Goal: Use online tool/utility: Utilize a website feature to perform a specific function

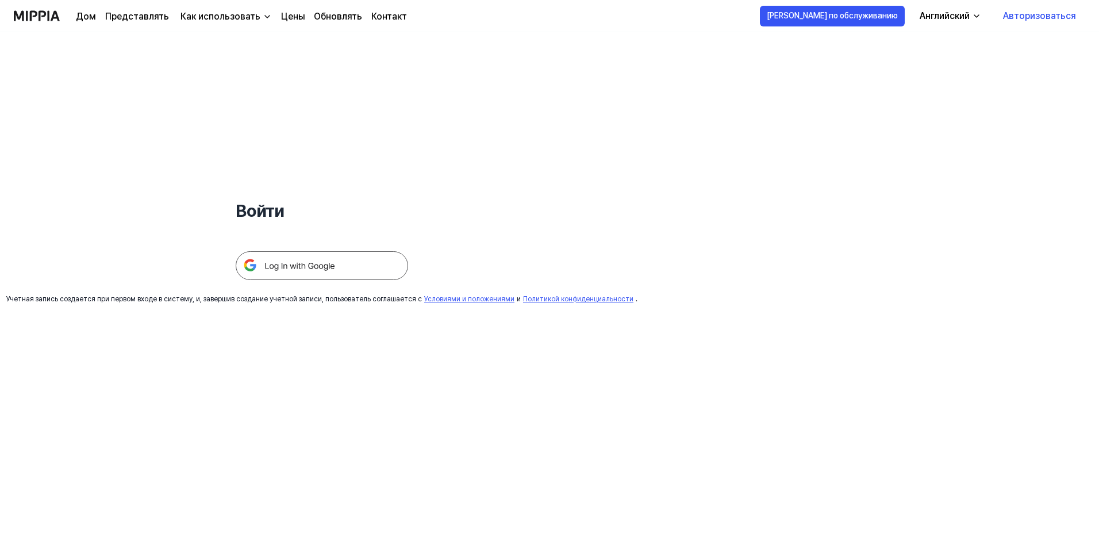
click at [327, 269] on img at bounding box center [322, 265] width 172 height 29
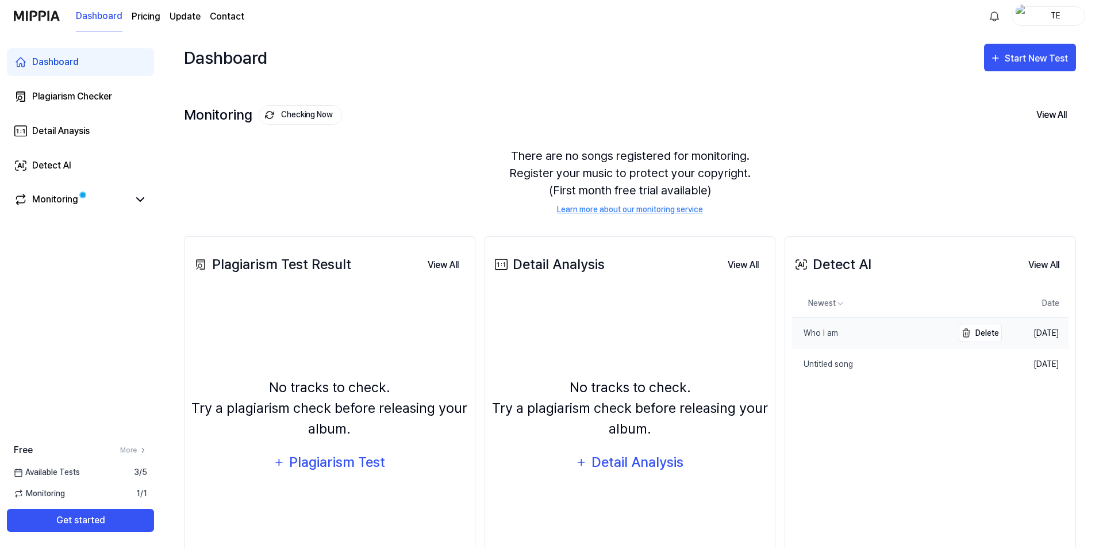
click at [827, 334] on div "Who I am" at bounding box center [815, 333] width 46 height 12
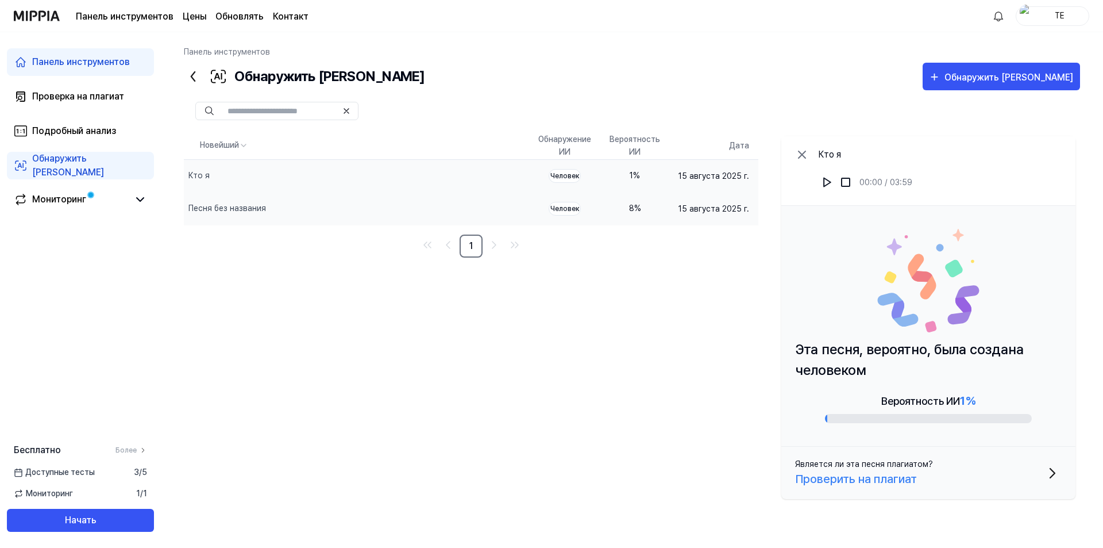
click at [631, 209] on div "8 %" at bounding box center [635, 208] width 51 height 12
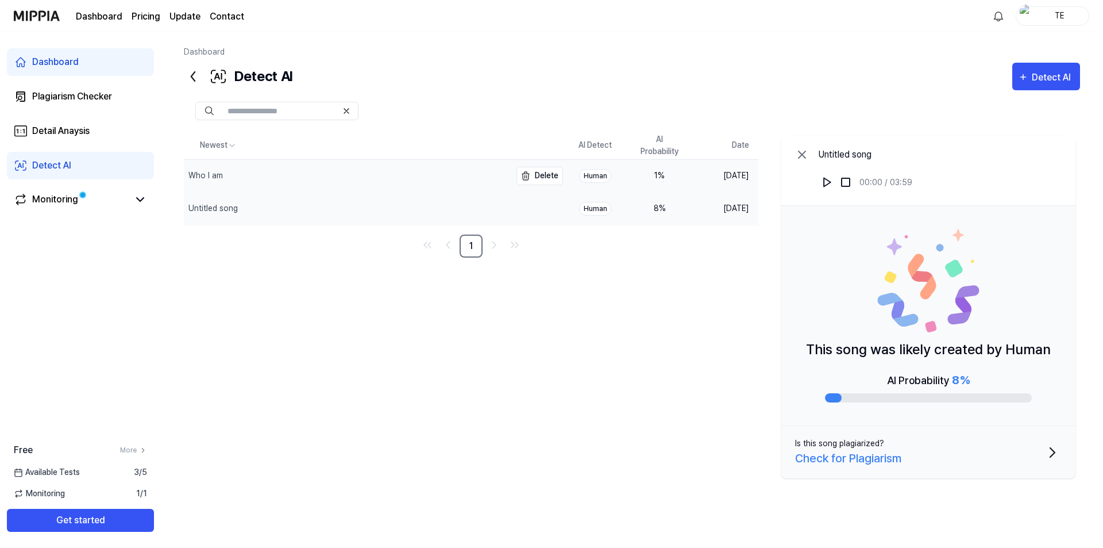
click at [414, 179] on div "Who I am" at bounding box center [347, 176] width 327 height 32
click at [1031, 81] on div "Detect AI" at bounding box center [1046, 77] width 56 height 15
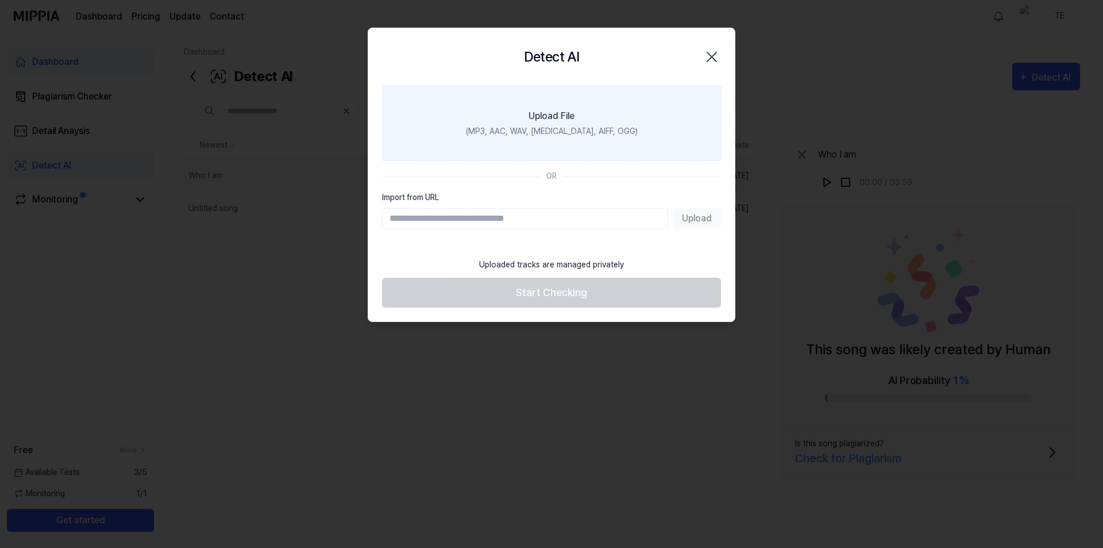
click at [568, 102] on label "Upload File (MP3, AAC, WAV, FLAC, AIFF, OGG)" at bounding box center [551, 123] width 339 height 75
click at [0, 0] on input "Upload File (MP3, AAC, WAV, FLAC, AIFF, OGG)" at bounding box center [0, 0] width 0 height 0
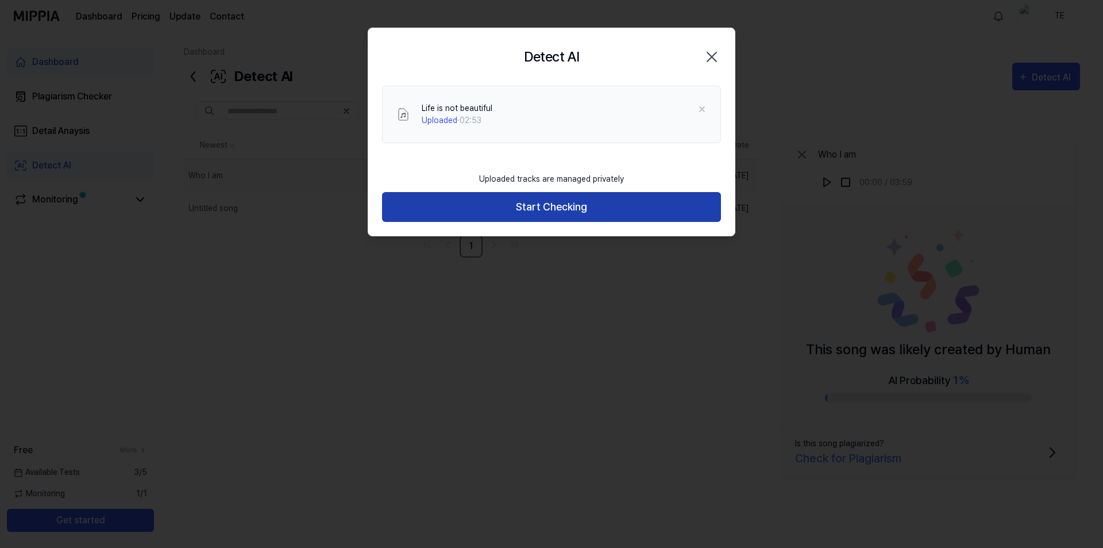
click at [561, 210] on button "Start Checking" at bounding box center [551, 207] width 339 height 30
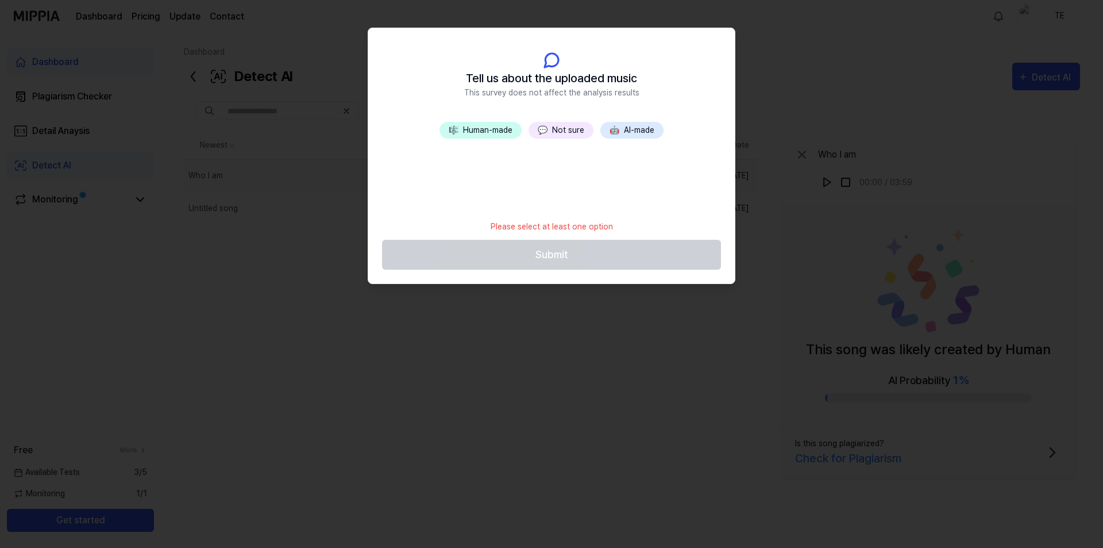
click at [490, 129] on button "🎼 Human-made" at bounding box center [481, 130] width 82 height 17
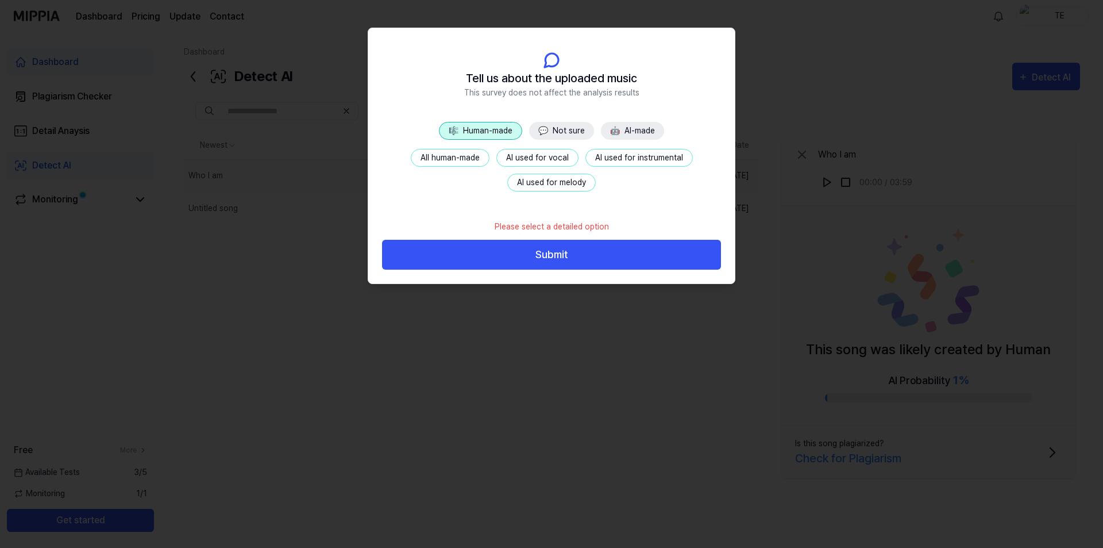
click at [454, 163] on button "All human-made" at bounding box center [450, 158] width 79 height 18
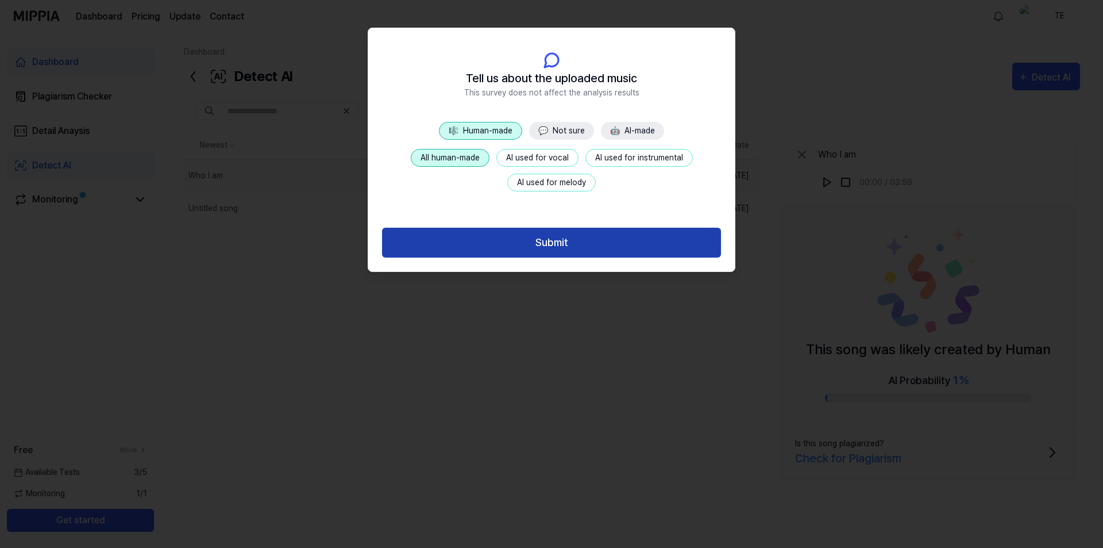
click at [545, 246] on button "Submit" at bounding box center [551, 243] width 339 height 30
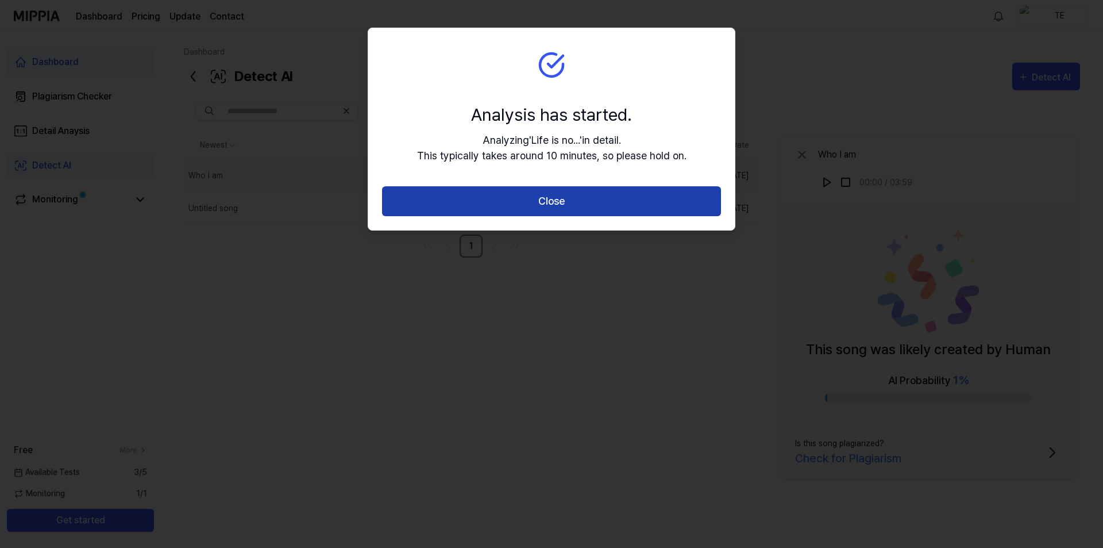
click at [550, 195] on button "Close" at bounding box center [551, 201] width 339 height 30
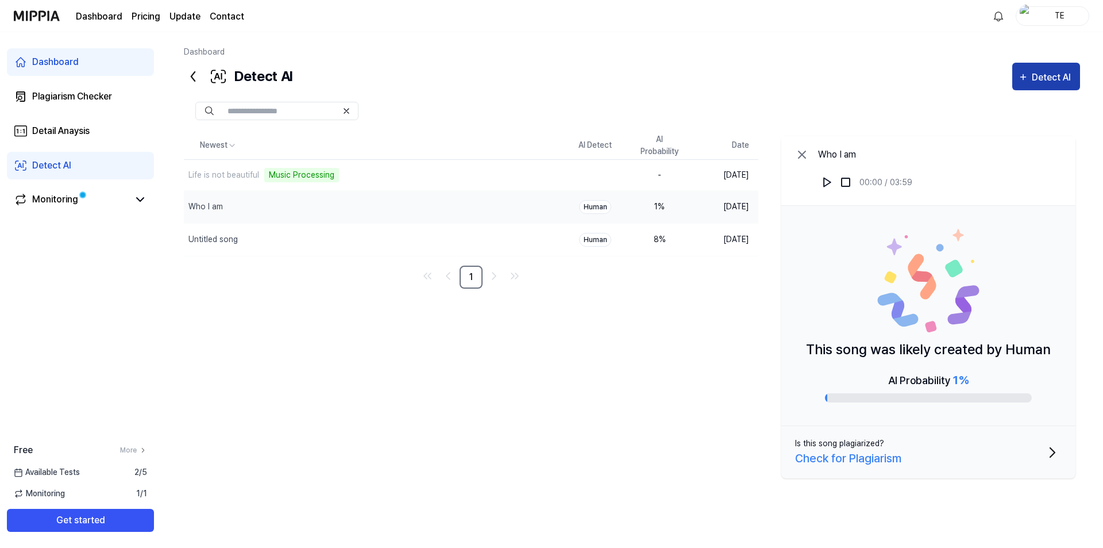
click at [1044, 76] on div "Detect AI" at bounding box center [1053, 77] width 43 height 15
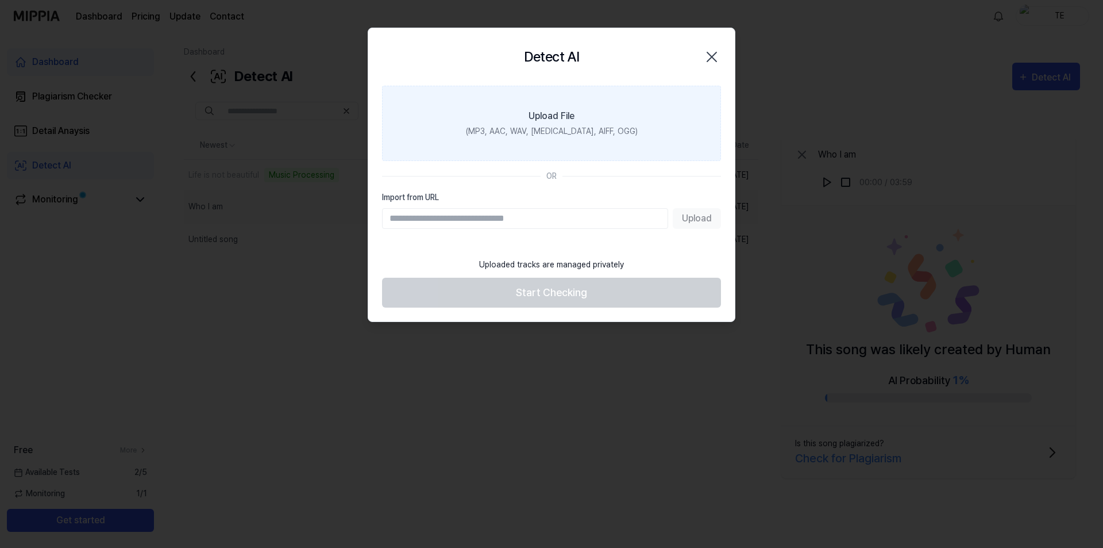
click at [522, 145] on label "Upload File (MP3, AAC, WAV, FLAC, AIFF, OGG)" at bounding box center [551, 123] width 339 height 75
click at [0, 0] on input "Upload File (MP3, AAC, WAV, FLAC, AIFF, OGG)" at bounding box center [0, 0] width 0 height 0
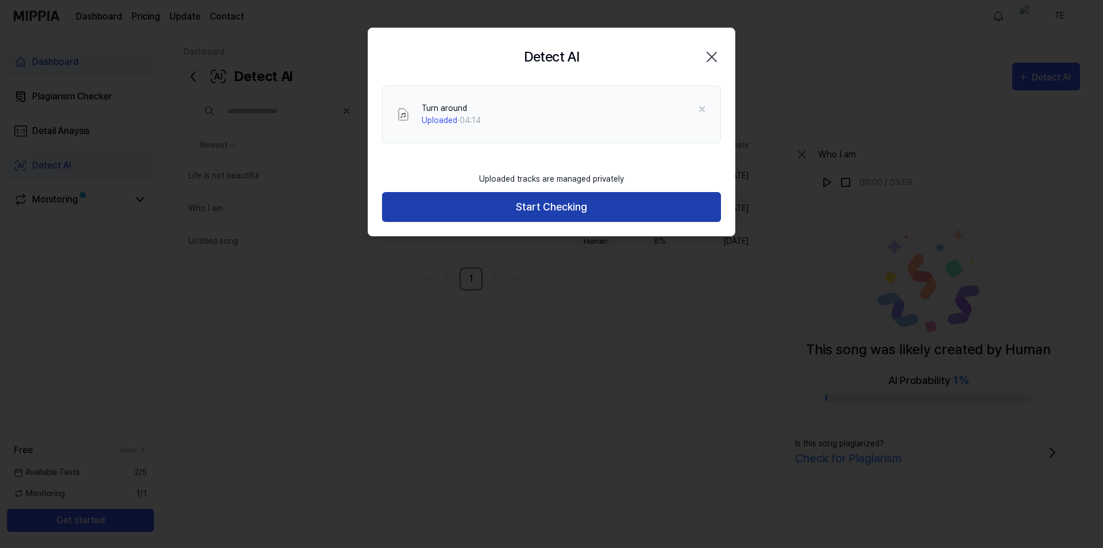
click at [554, 205] on button "Start Checking" at bounding box center [551, 207] width 339 height 30
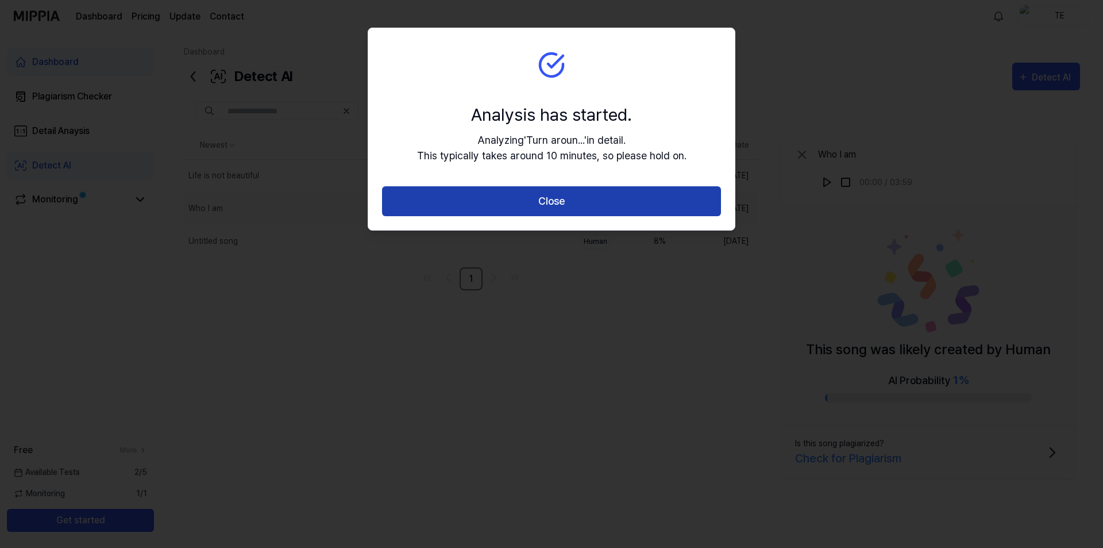
click at [557, 198] on button "Close" at bounding box center [551, 201] width 339 height 30
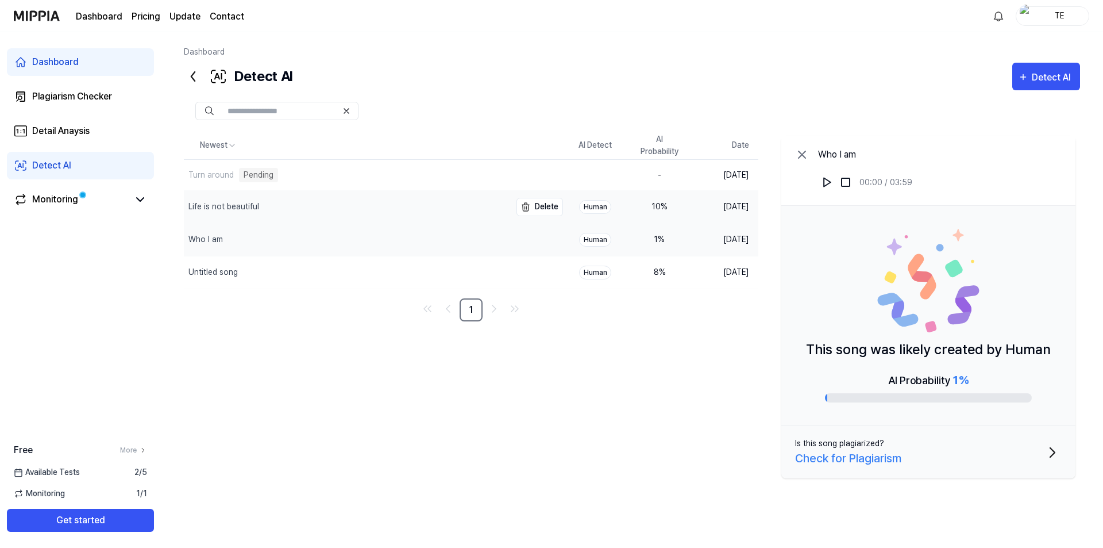
click at [476, 206] on div "Life is not beautiful" at bounding box center [347, 207] width 327 height 32
click at [1050, 72] on div "Detect AI" at bounding box center [1053, 77] width 43 height 15
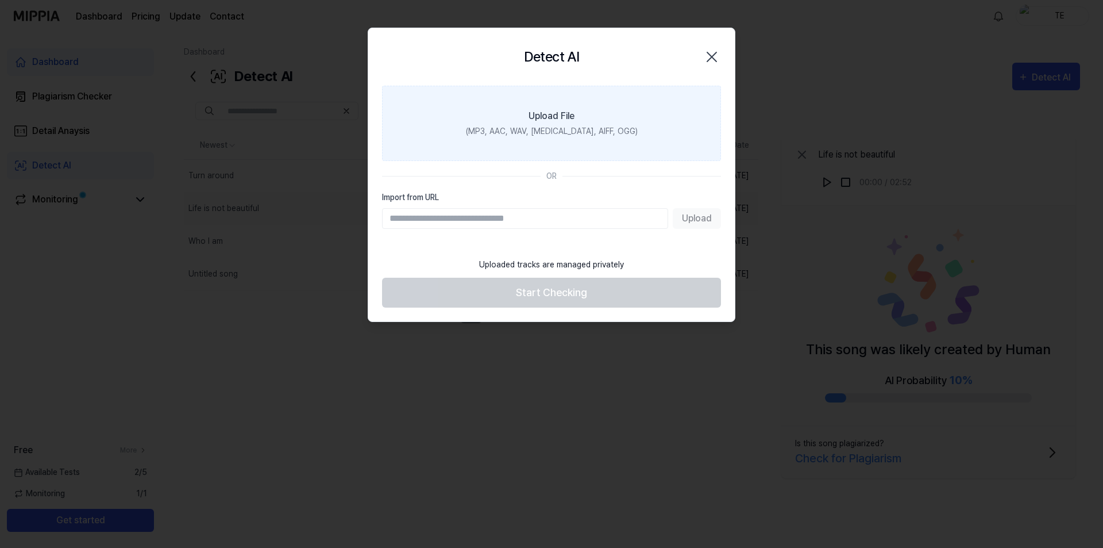
click at [618, 120] on label "Upload File (MP3, AAC, WAV, FLAC, AIFF, OGG)" at bounding box center [551, 123] width 339 height 75
click at [0, 0] on input "Upload File (MP3, AAC, WAV, FLAC, AIFF, OGG)" at bounding box center [0, 0] width 0 height 0
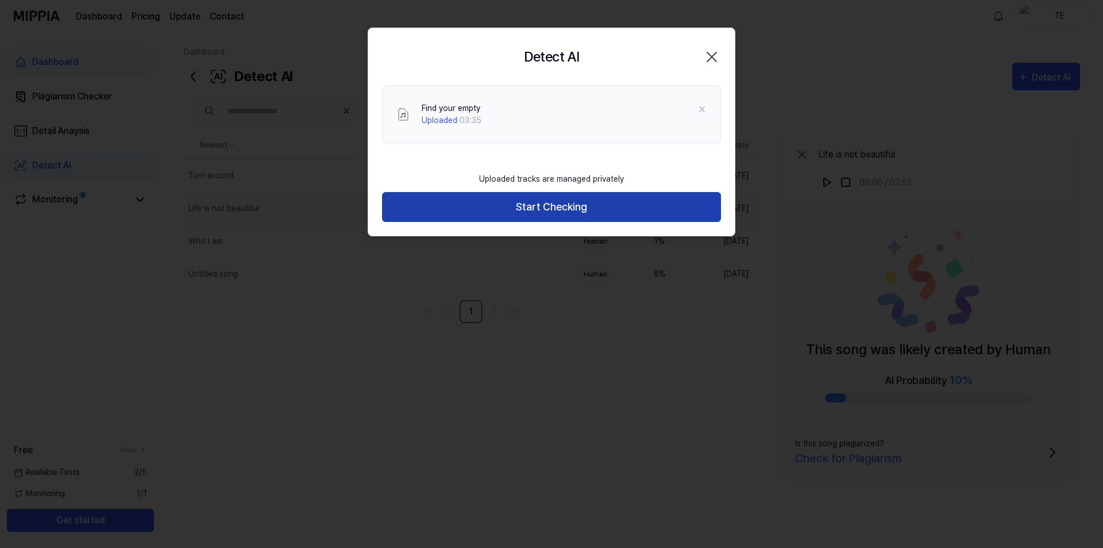
click at [557, 197] on button "Start Checking" at bounding box center [551, 207] width 339 height 30
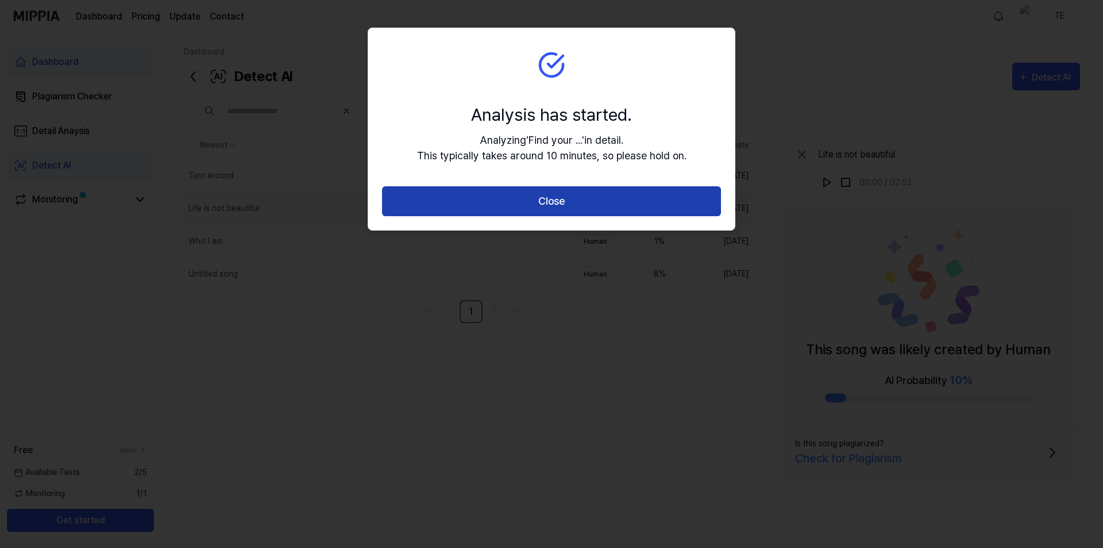
click at [559, 204] on button "Close" at bounding box center [551, 201] width 339 height 30
